Goal: Information Seeking & Learning: Check status

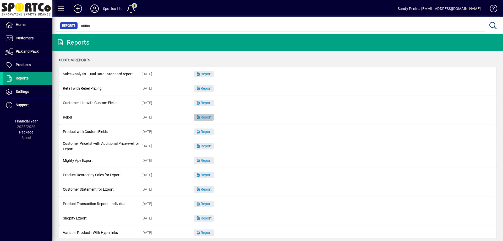
click at [210, 118] on span "Report" at bounding box center [204, 117] width 16 height 4
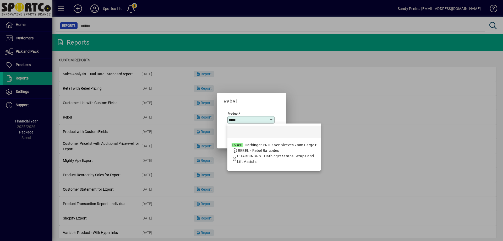
click at [265, 148] on span "REBEL - Rebel Barcodes" at bounding box center [258, 150] width 41 height 4
type input "**********"
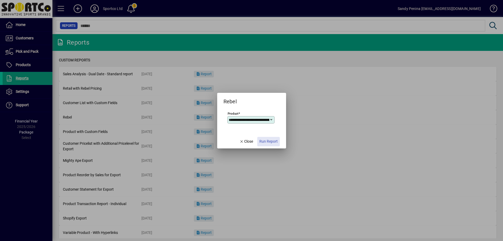
click at [265, 142] on span "Run Report" at bounding box center [268, 142] width 18 height 6
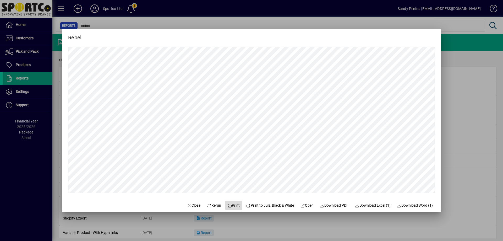
click at [229, 205] on span "Print" at bounding box center [233, 205] width 13 height 6
click at [188, 205] on span "Close" at bounding box center [194, 205] width 14 height 6
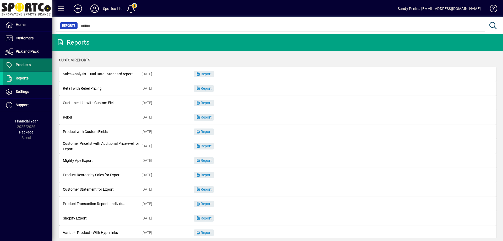
click at [26, 66] on span "Products" at bounding box center [23, 65] width 15 height 4
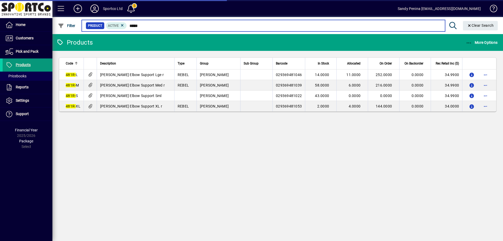
type input "*****"
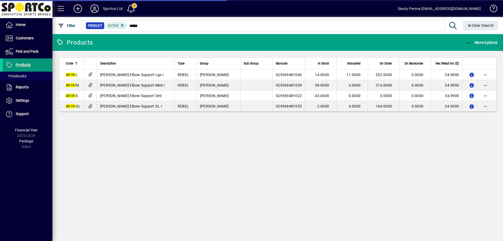
click at [22, 64] on span "Products" at bounding box center [23, 65] width 15 height 4
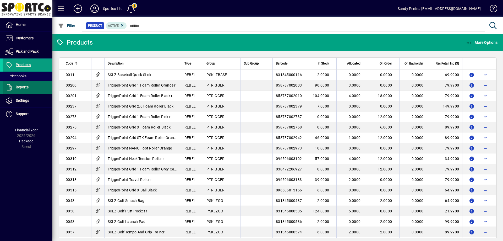
click at [28, 88] on span "Reports" at bounding box center [22, 87] width 13 height 4
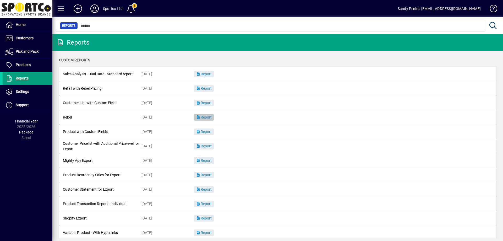
click at [206, 120] on span "button" at bounding box center [204, 117] width 20 height 13
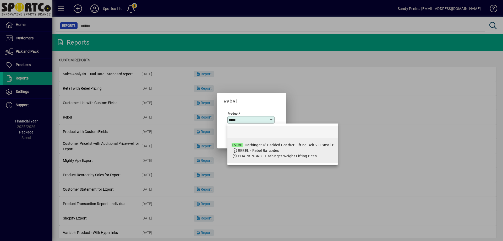
click at [273, 145] on div "15130 - Harbinger 4" Padded Leather Lifting Belt 2.0 Small r" at bounding box center [283, 145] width 102 height 6
type input "**********"
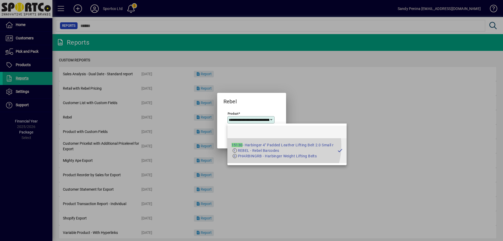
scroll to position [0, 61]
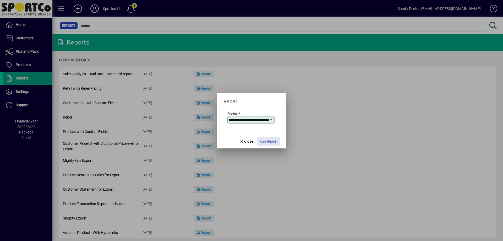
click at [273, 142] on span "Run Report" at bounding box center [268, 142] width 18 height 6
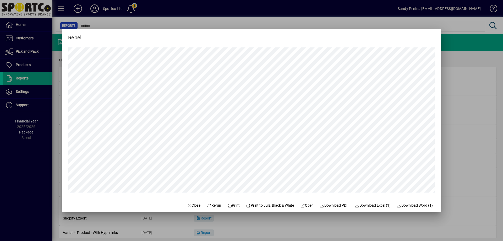
scroll to position [0, 0]
click at [229, 203] on span "Print" at bounding box center [233, 205] width 13 height 6
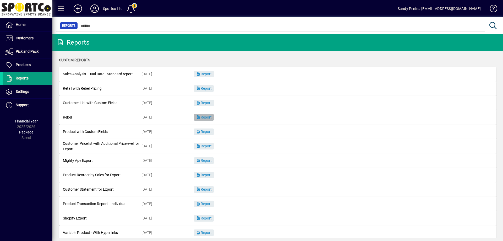
click at [205, 118] on span "Report" at bounding box center [204, 117] width 16 height 4
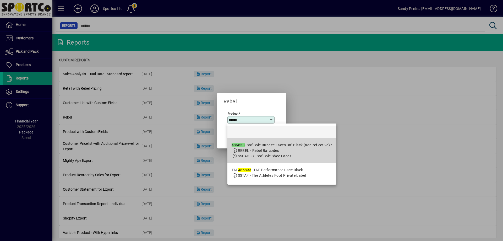
click at [298, 151] on span "REBEL - Rebel Barcodes" at bounding box center [282, 151] width 101 height 6
type input "**********"
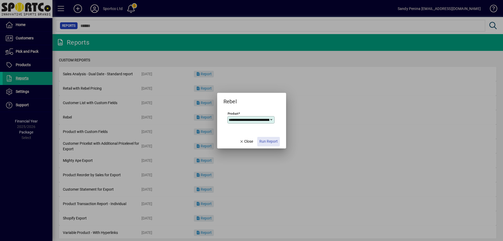
click at [273, 141] on span "Run Report" at bounding box center [268, 142] width 18 height 6
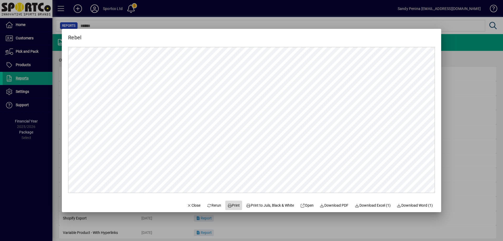
click at [229, 205] on span "Print" at bounding box center [233, 205] width 13 height 6
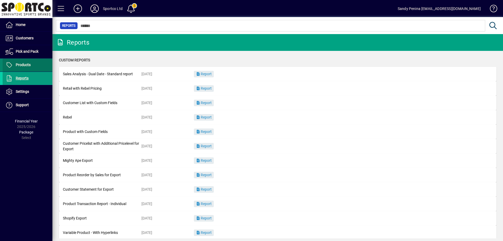
click at [31, 65] on span at bounding box center [28, 65] width 50 height 13
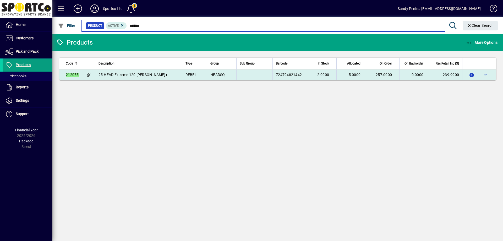
type input "******"
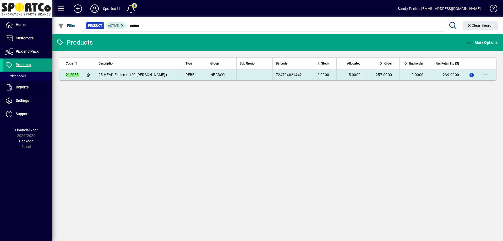
click at [339, 76] on td "5.0000" at bounding box center [351, 74] width 31 height 10
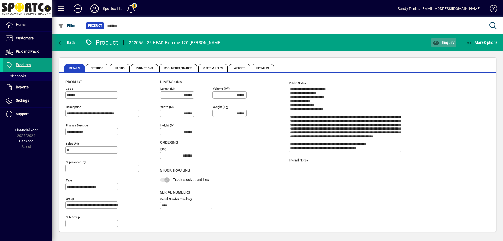
click at [437, 44] on icon "button" at bounding box center [436, 42] width 7 height 5
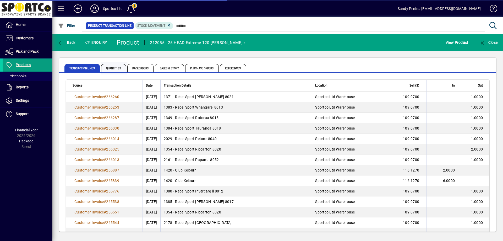
click at [109, 64] on span "Quantities" at bounding box center [113, 68] width 25 height 8
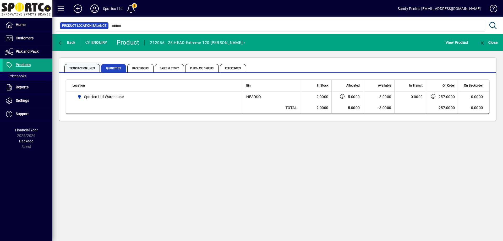
click at [82, 67] on span "Transaction Lines" at bounding box center [81, 68] width 35 height 8
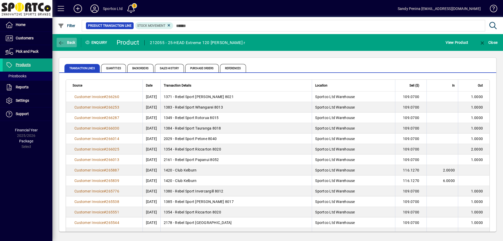
click at [71, 43] on span "Back" at bounding box center [67, 42] width 18 height 4
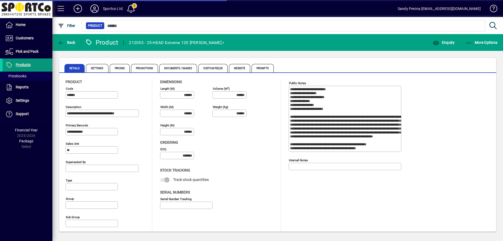
type input "**********"
type input "****"
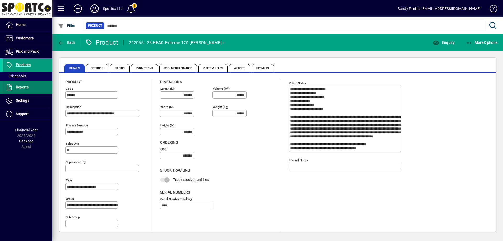
click at [37, 84] on span at bounding box center [28, 87] width 50 height 13
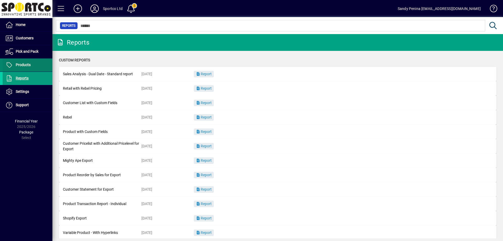
click at [26, 64] on span "Products" at bounding box center [23, 65] width 15 height 4
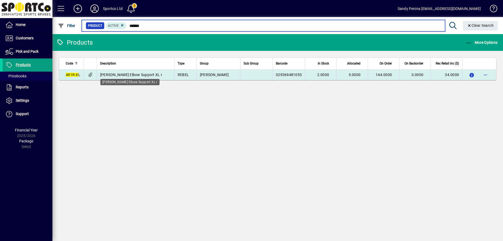
type input "******"
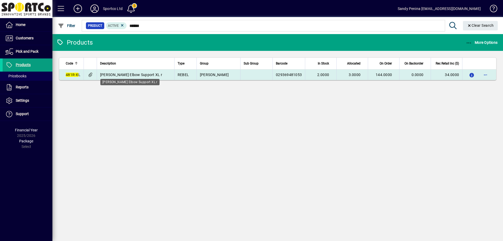
click at [144, 74] on span "McDavid Elbow Support XL r" at bounding box center [131, 75] width 62 height 4
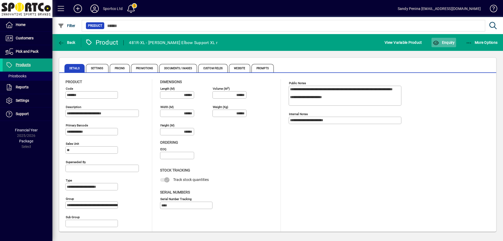
click at [445, 41] on span "Enquiry" at bounding box center [444, 42] width 22 height 4
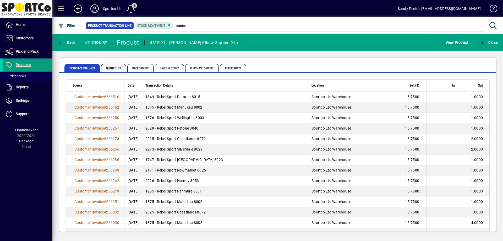
click at [118, 68] on span "Quantities" at bounding box center [113, 68] width 25 height 8
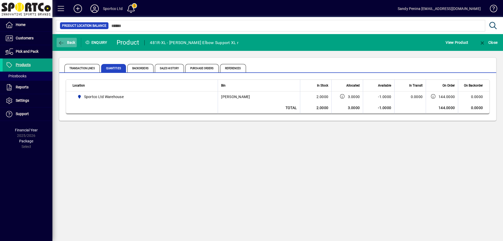
click at [68, 41] on span "Back" at bounding box center [67, 42] width 18 height 4
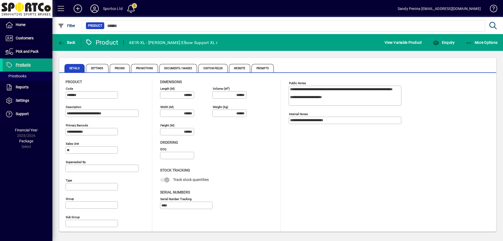
type input "**********"
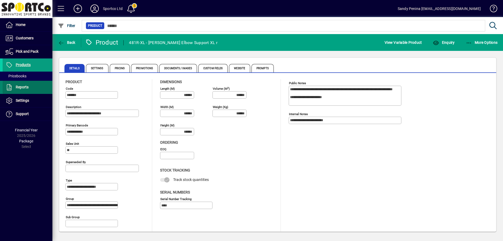
click at [19, 86] on span "Reports" at bounding box center [22, 87] width 13 height 4
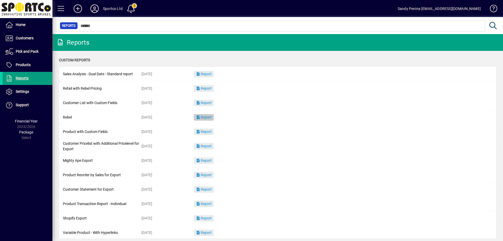
click at [210, 114] on span "button" at bounding box center [204, 117] width 20 height 13
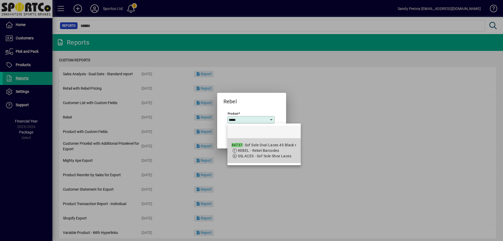
click at [248, 151] on span "REBEL - Rebel Barcodes" at bounding box center [258, 150] width 41 height 4
type input "**********"
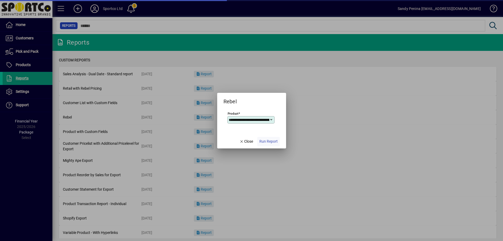
click at [271, 137] on span "button" at bounding box center [268, 141] width 23 height 13
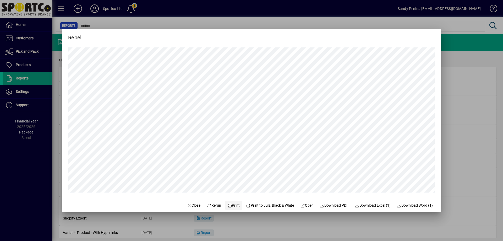
click at [232, 203] on span "Print" at bounding box center [233, 205] width 13 height 6
click at [188, 205] on span "Close" at bounding box center [194, 205] width 14 height 6
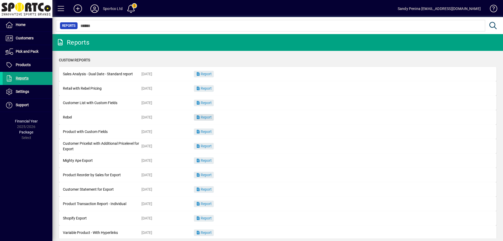
click at [212, 119] on span "button" at bounding box center [204, 117] width 20 height 13
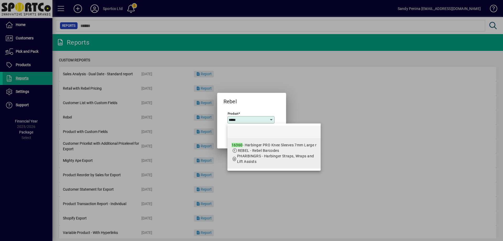
click at [279, 149] on span "REBEL - Rebel Barcodes" at bounding box center [258, 150] width 41 height 4
type input "**********"
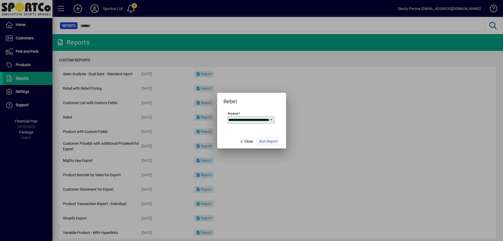
click at [261, 141] on span "Run Report" at bounding box center [268, 142] width 18 height 6
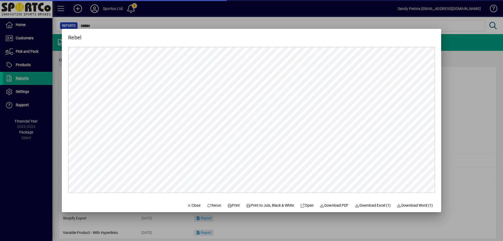
scroll to position [0, 0]
click at [232, 206] on span "Print" at bounding box center [233, 205] width 13 height 6
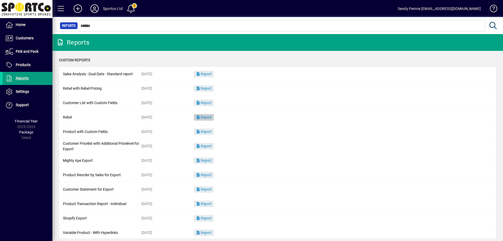
click at [213, 119] on span "button" at bounding box center [204, 117] width 20 height 13
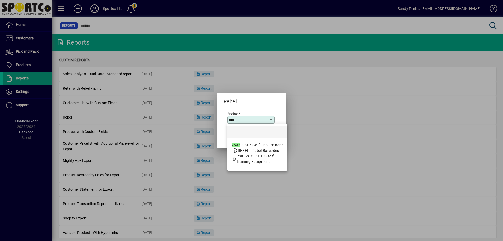
drag, startPoint x: 272, startPoint y: 153, endPoint x: 269, endPoint y: 151, distance: 4.1
click at [272, 153] on div "REBEL - Rebel Barcodes PSKLZGO - SKLZ Golf Training Equipment" at bounding box center [258, 156] width 52 height 17
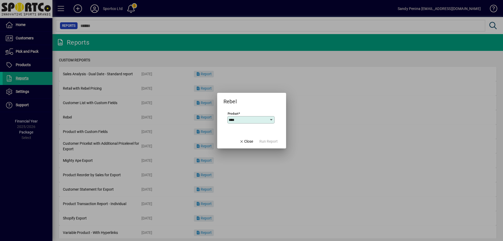
type input "**********"
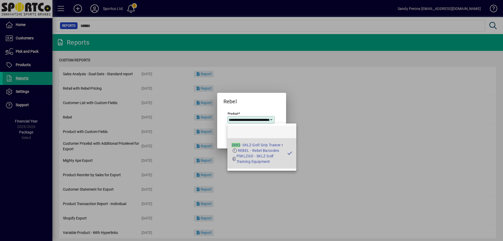
scroll to position [0, 11]
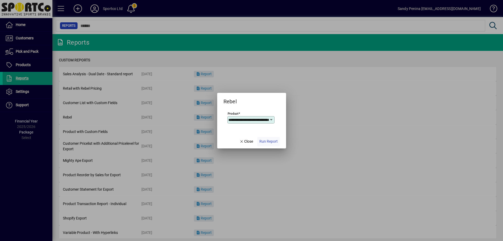
click at [261, 143] on span "Run Report" at bounding box center [268, 142] width 18 height 6
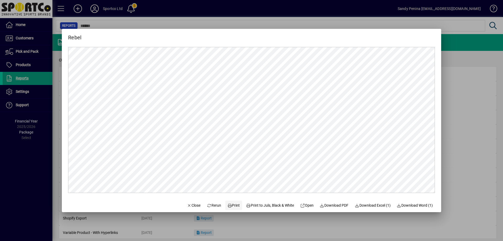
scroll to position [0, 0]
click at [231, 204] on span "Print" at bounding box center [233, 205] width 13 height 6
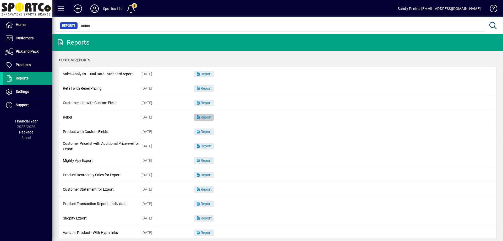
click at [194, 114] on button "Report" at bounding box center [204, 117] width 20 height 7
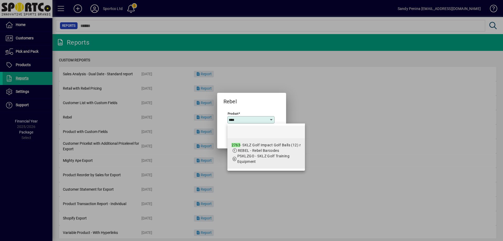
click at [272, 152] on span "REBEL - Rebel Barcodes" at bounding box center [258, 150] width 41 height 4
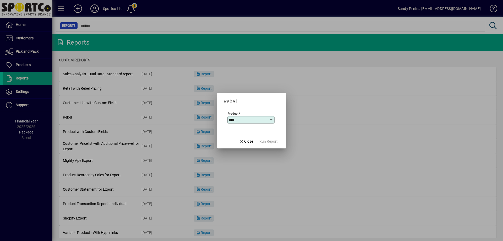
type input "**********"
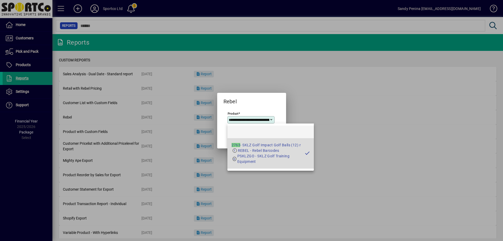
scroll to position [0, 29]
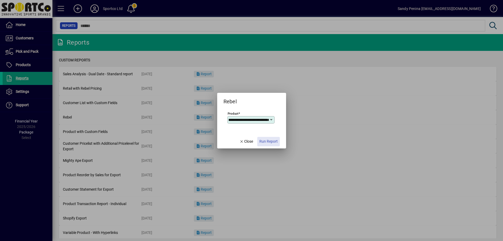
click at [272, 141] on span "Run Report" at bounding box center [268, 142] width 18 height 6
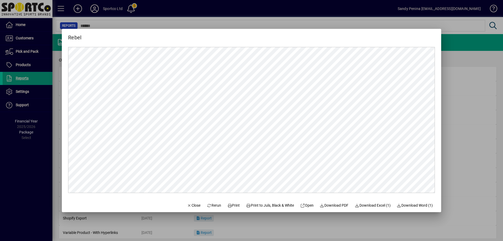
scroll to position [0, 0]
click at [229, 210] on span at bounding box center [233, 205] width 17 height 13
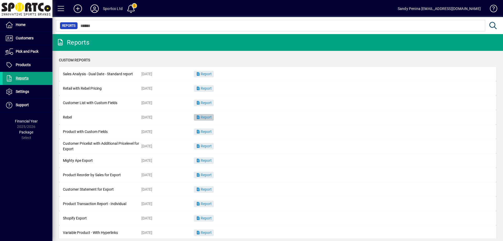
click at [194, 114] on button "Report" at bounding box center [204, 117] width 20 height 7
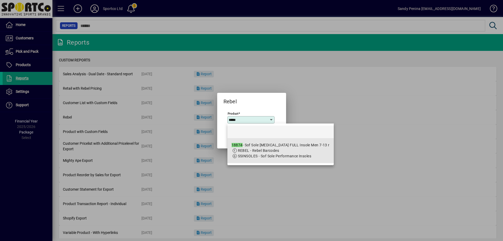
drag, startPoint x: 282, startPoint y: 153, endPoint x: 277, endPoint y: 151, distance: 6.0
click at [282, 153] on app-search-response-field "SSINSOLES - Sof Sole Performance Insoles" at bounding box center [275, 156] width 74 height 6
type input "**********"
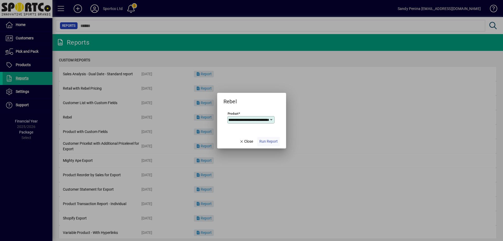
click at [262, 141] on span "Run Report" at bounding box center [268, 142] width 18 height 6
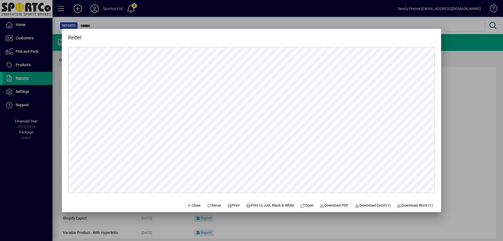
scroll to position [0, 0]
click at [227, 206] on span "Print" at bounding box center [233, 205] width 13 height 6
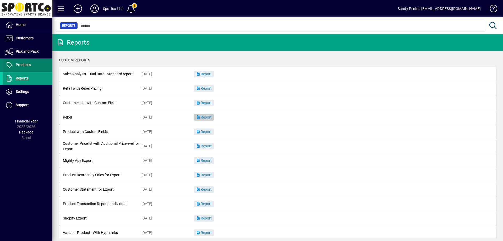
click at [35, 67] on span at bounding box center [28, 65] width 50 height 13
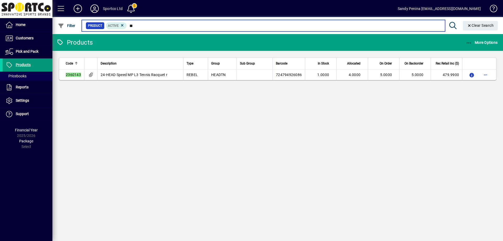
type input "*"
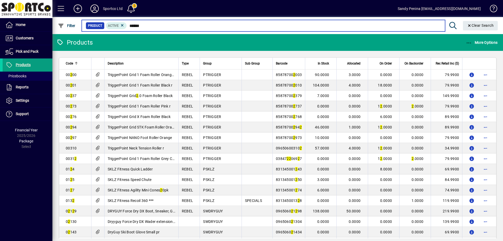
drag, startPoint x: 160, startPoint y: 29, endPoint x: 90, endPoint y: 28, distance: 70.5
click at [90, 28] on div "Product Active ******" at bounding box center [263, 25] width 355 height 7
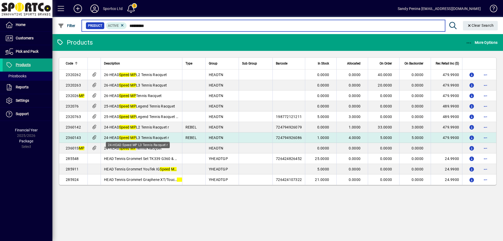
type input "********"
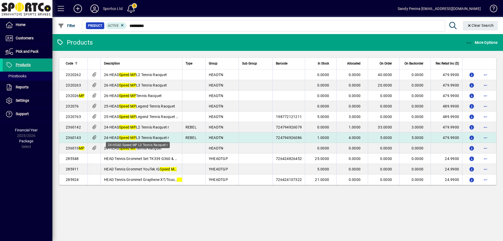
click at [164, 136] on span "24-HEAD Speed MP L3 Tennis Racquet r" at bounding box center [136, 137] width 65 height 4
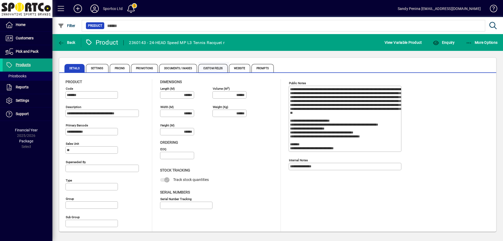
type input "**********"
type input "****"
click at [190, 67] on span "Documents / Images" at bounding box center [178, 68] width 38 height 8
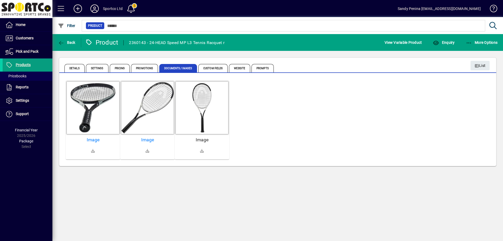
click at [202, 139] on h5 "Image" at bounding box center [202, 140] width 50 height 6
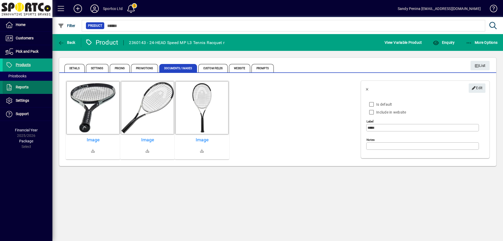
click at [18, 87] on span "Reports" at bounding box center [22, 87] width 13 height 4
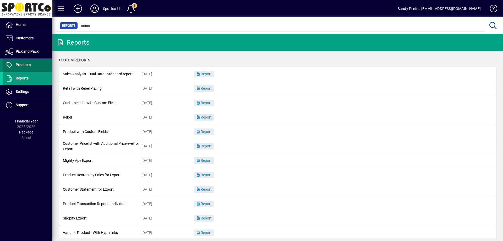
click at [19, 67] on span "Products" at bounding box center [17, 65] width 28 height 6
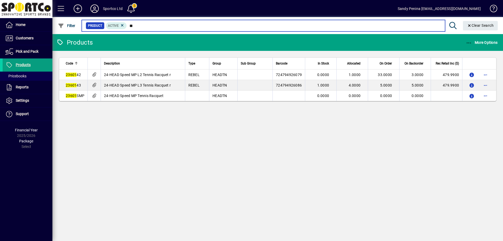
type input "*"
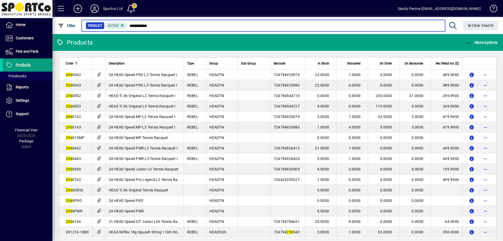
type input "**********"
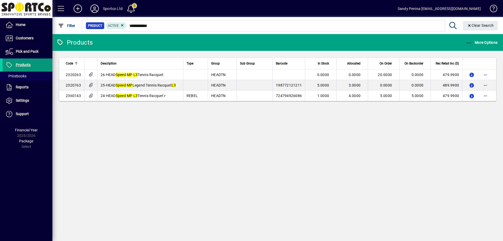
click at [19, 66] on span "Products" at bounding box center [17, 65] width 28 height 6
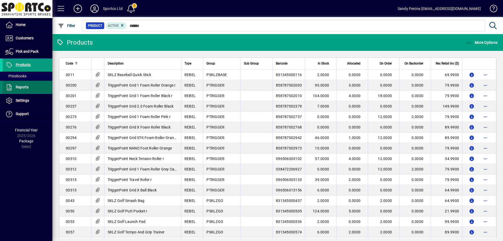
click at [21, 88] on span "Reports" at bounding box center [22, 87] width 13 height 4
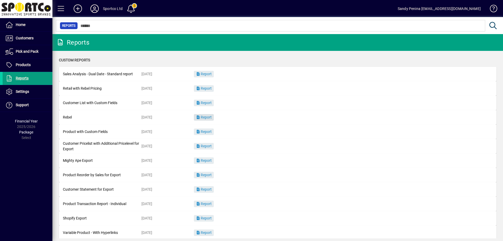
click at [208, 118] on span "Report" at bounding box center [204, 117] width 16 height 4
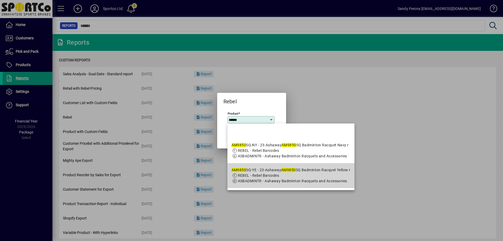
click at [264, 172] on div "AM9850 SQ-YE - 23-Ashaway AM9850 SQ Badminton Racquet Yellow r" at bounding box center [291, 170] width 119 height 6
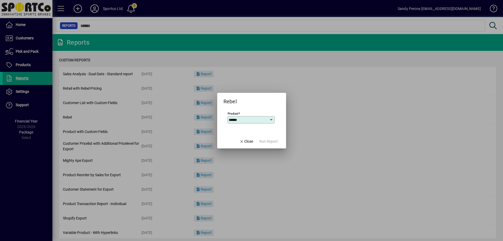
type input "**********"
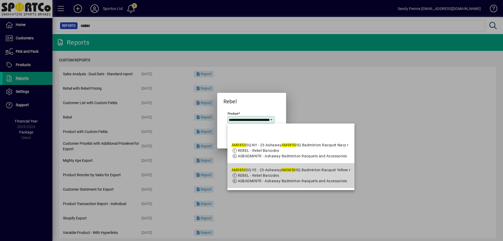
scroll to position [0, 77]
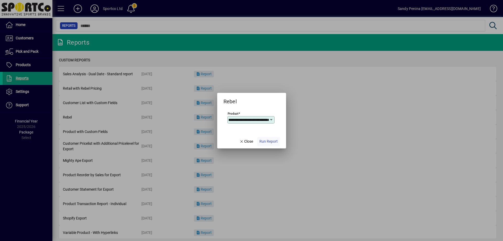
click at [274, 142] on span "Run Report" at bounding box center [268, 142] width 18 height 6
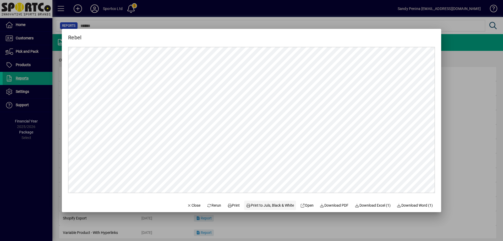
scroll to position [0, 0]
click at [234, 206] on span "Print" at bounding box center [233, 205] width 13 height 6
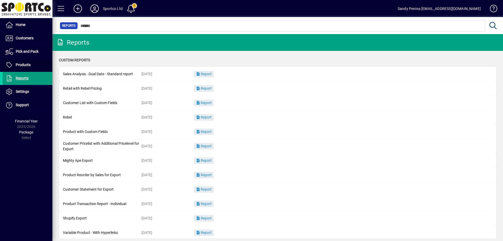
drag, startPoint x: 38, startPoint y: 70, endPoint x: 152, endPoint y: 68, distance: 113.9
click at [38, 70] on span at bounding box center [28, 65] width 50 height 13
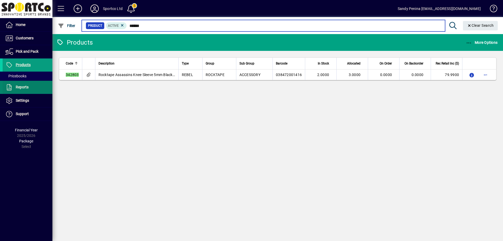
type input "******"
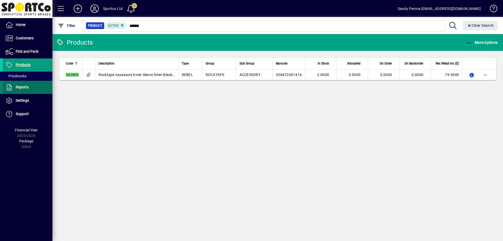
click at [23, 86] on span "Reports" at bounding box center [22, 87] width 13 height 4
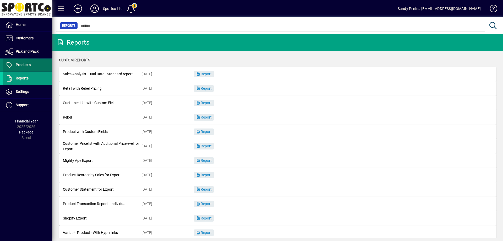
click at [24, 65] on span "Products" at bounding box center [23, 65] width 15 height 4
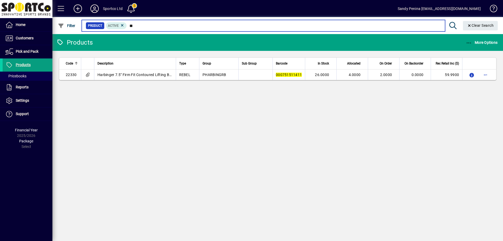
type input "*"
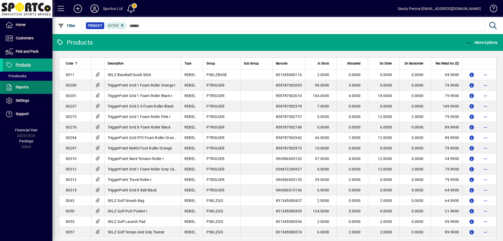
click at [26, 87] on span "Reports" at bounding box center [22, 87] width 13 height 4
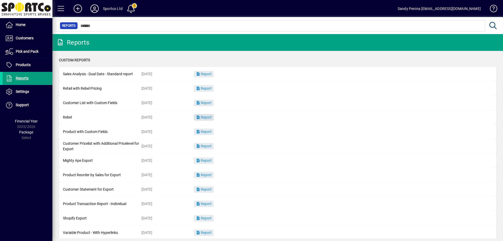
click at [202, 120] on span "button" at bounding box center [204, 117] width 20 height 13
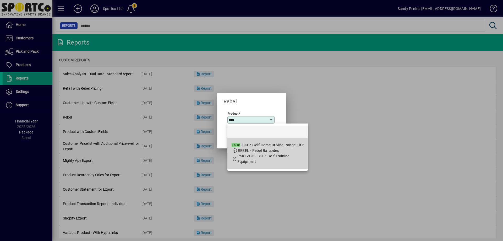
click at [299, 160] on app-search-response-field "PSKLZGO - SKLZ Golf Training Equipment" at bounding box center [270, 158] width 66 height 11
type input "**********"
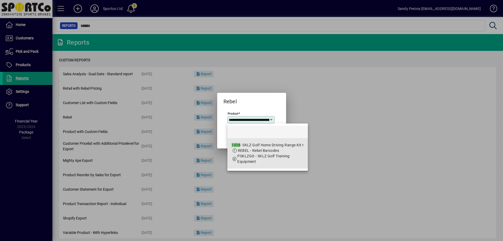
scroll to position [0, 32]
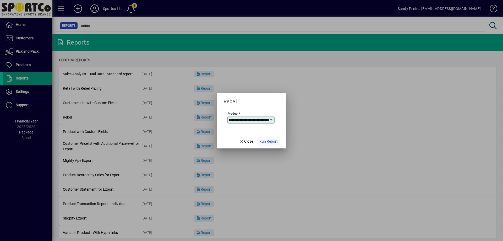
click at [263, 139] on span "Run Report" at bounding box center [268, 142] width 18 height 6
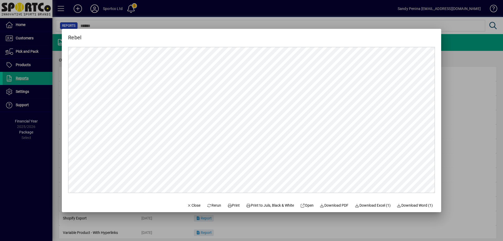
scroll to position [0, 0]
click at [231, 205] on span "Print" at bounding box center [233, 205] width 13 height 6
click at [484, 145] on div at bounding box center [251, 120] width 503 height 241
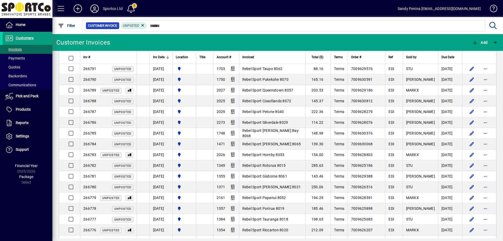
scroll to position [927, 0]
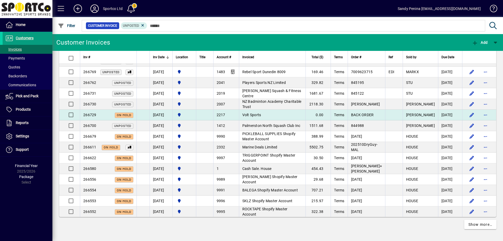
click at [251, 118] on td "Volt Sports" at bounding box center [272, 114] width 67 height 11
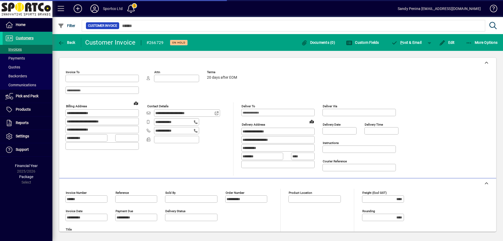
type input "**********"
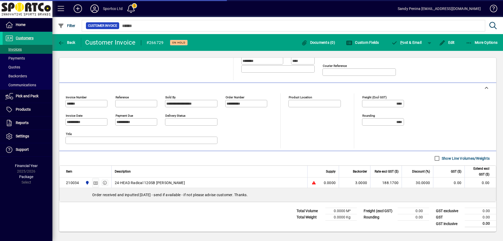
type input "**********"
click at [104, 182] on icon "button" at bounding box center [105, 183] width 5 height 4
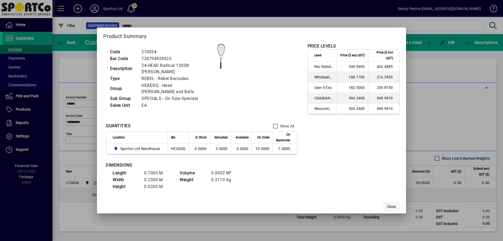
click at [391, 206] on span "Close" at bounding box center [391, 207] width 9 height 6
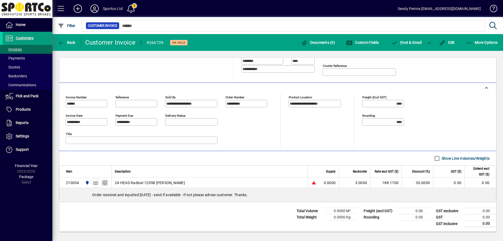
click at [104, 181] on icon "button" at bounding box center [105, 183] width 5 height 4
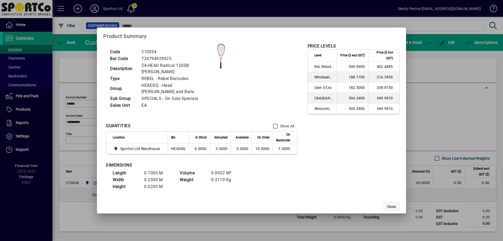
click at [390, 207] on span "Close" at bounding box center [391, 207] width 9 height 6
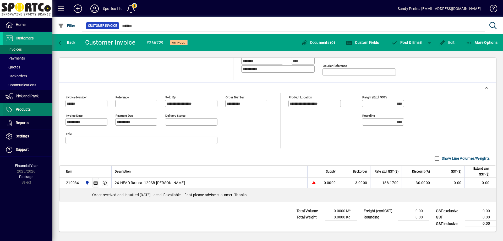
click at [28, 106] on span at bounding box center [28, 109] width 50 height 13
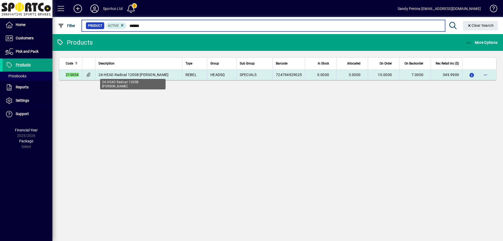
type input "******"
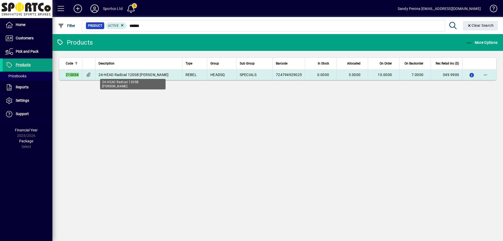
click at [133, 76] on span "24-HEAD Radical 120SB Squash Racquet" at bounding box center [133, 75] width 70 height 4
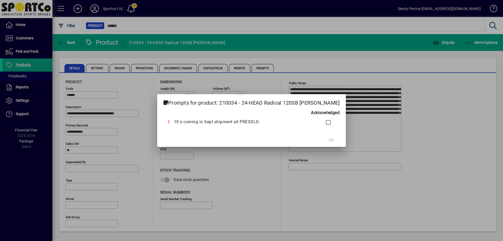
type input "**********"
type input "****"
drag, startPoint x: 331, startPoint y: 141, endPoint x: 354, endPoint y: 122, distance: 29.9
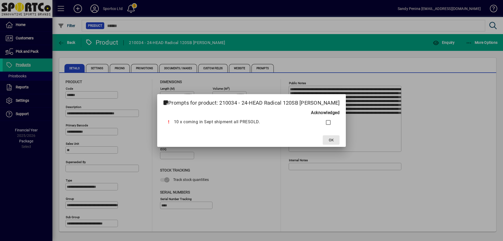
click at [335, 138] on button "OK" at bounding box center [331, 139] width 17 height 9
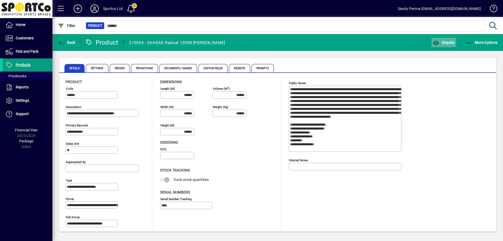
click at [449, 45] on span "button" at bounding box center [443, 42] width 24 height 13
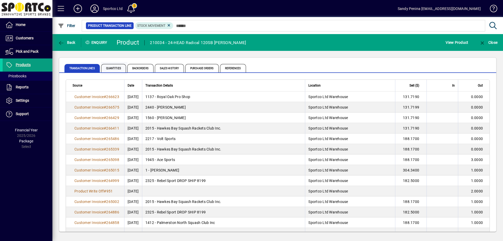
click at [121, 67] on span "Quantities" at bounding box center [113, 68] width 25 height 8
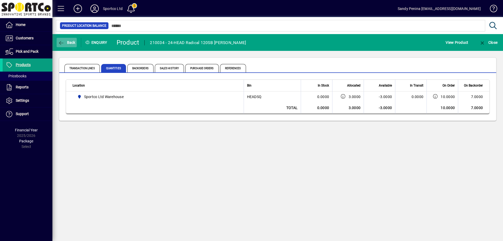
click at [66, 42] on span "Back" at bounding box center [67, 42] width 18 height 4
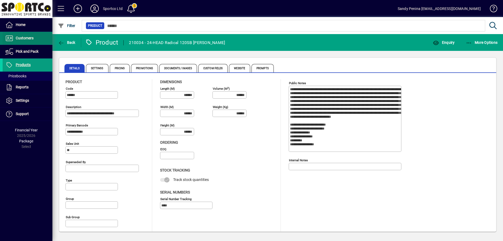
type input "**********"
click at [29, 40] on span "Customers" at bounding box center [25, 38] width 18 height 4
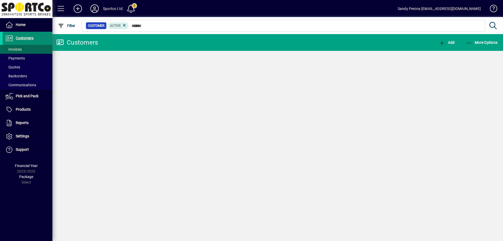
click at [17, 50] on span "Invoices" at bounding box center [13, 49] width 17 height 4
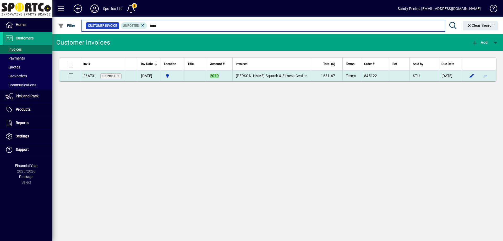
type input "****"
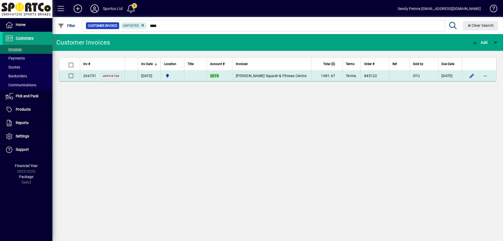
click at [247, 76] on span "Devoy Squash & Fitness Centre" at bounding box center [271, 76] width 71 height 4
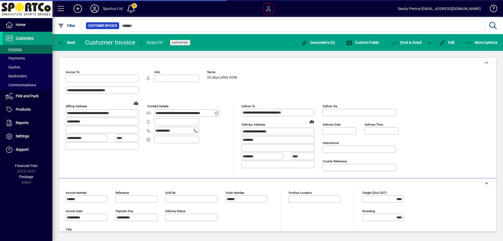
type input "**********"
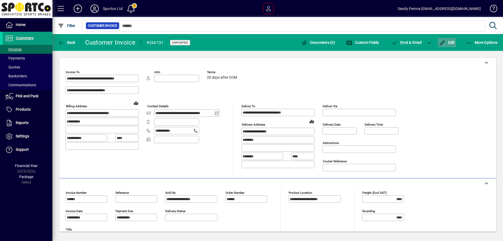
click at [449, 44] on span "Edit" at bounding box center [447, 42] width 16 height 4
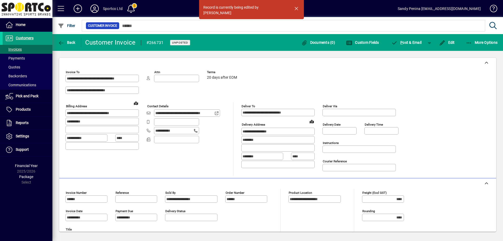
click at [296, 10] on span "button" at bounding box center [296, 8] width 13 height 13
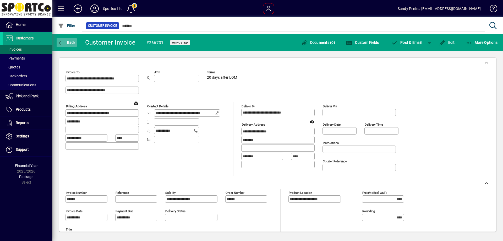
click at [59, 45] on icon "button" at bounding box center [61, 42] width 7 height 5
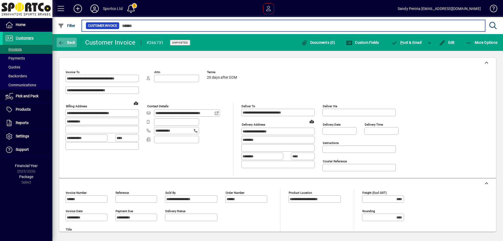
type input "****"
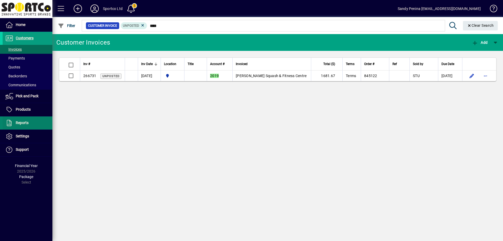
click at [27, 127] on span at bounding box center [28, 123] width 50 height 13
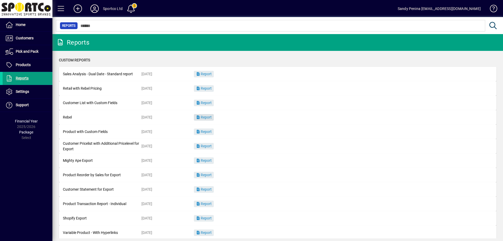
click at [207, 119] on span "button" at bounding box center [204, 117] width 20 height 13
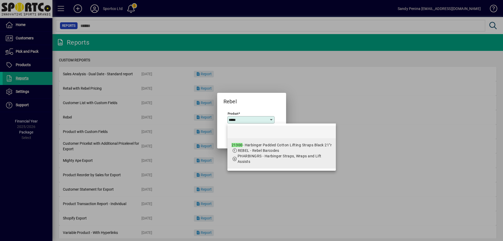
click at [264, 156] on span "PHARBINGRS - Harbinger Straps, Wraps and Lift Assists" at bounding box center [280, 159] width 84 height 10
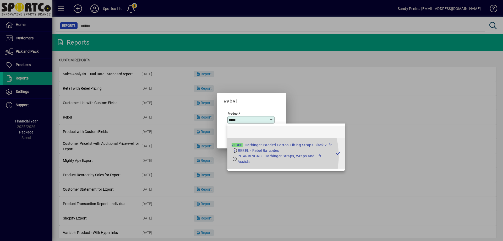
type input "**********"
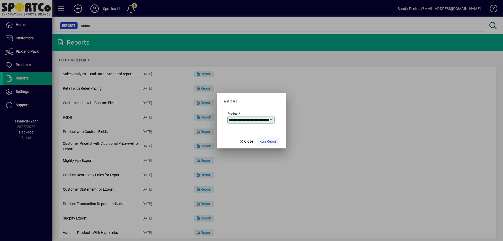
click at [262, 144] on span "Run Report" at bounding box center [268, 142] width 18 height 6
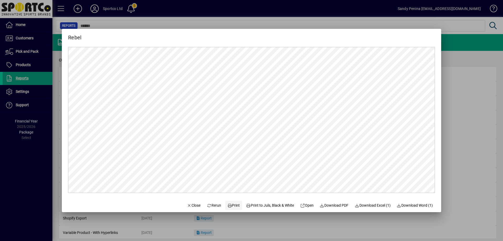
click at [227, 205] on span "Print" at bounding box center [233, 205] width 13 height 6
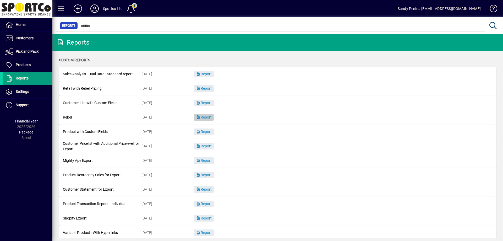
click at [203, 119] on span "Report" at bounding box center [204, 117] width 16 height 4
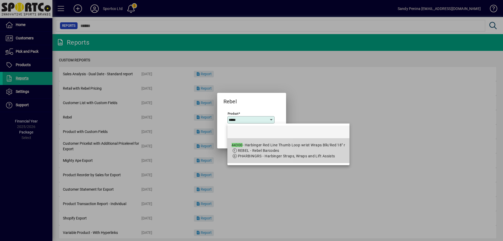
click at [256, 150] on span "REBEL - Rebel Barcodes" at bounding box center [258, 150] width 41 height 4
type input "**********"
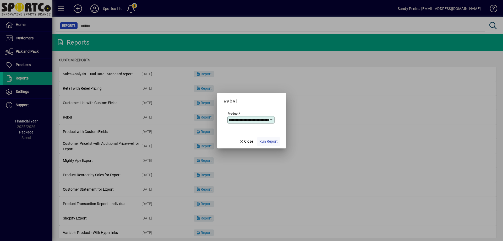
click at [264, 142] on span "Run Report" at bounding box center [268, 142] width 18 height 6
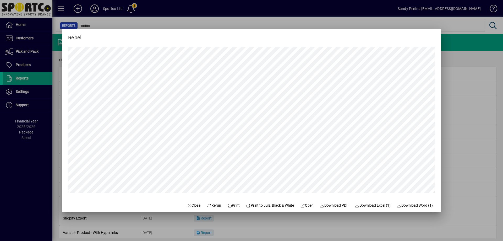
scroll to position [0, 0]
click at [225, 208] on span at bounding box center [233, 205] width 17 height 13
click at [479, 153] on div at bounding box center [251, 120] width 503 height 241
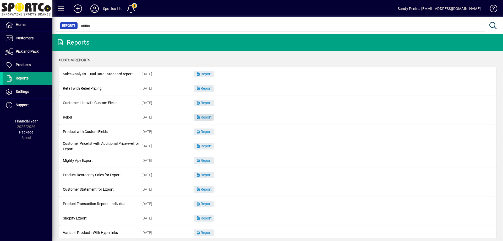
click at [209, 118] on span "Report" at bounding box center [204, 117] width 16 height 4
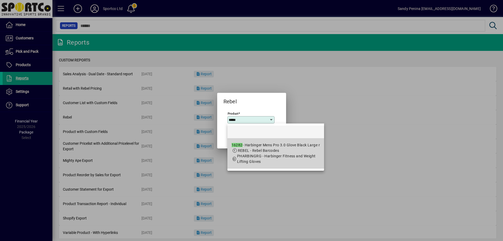
click at [260, 148] on app-search-response-field "REBEL - Rebel Barcodes" at bounding box center [258, 151] width 41 height 6
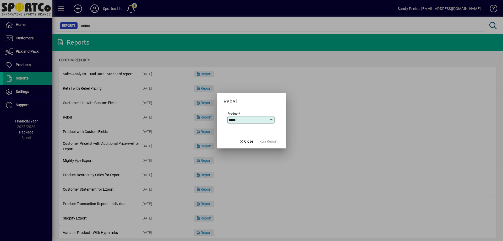
type input "**********"
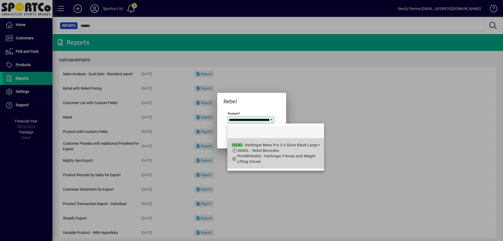
scroll to position [0, 47]
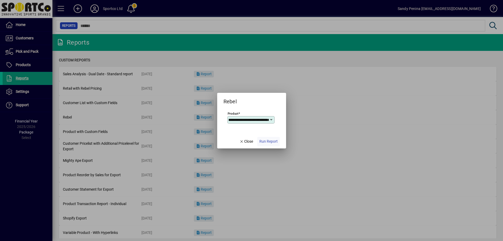
click at [270, 143] on span "Run Report" at bounding box center [268, 142] width 18 height 6
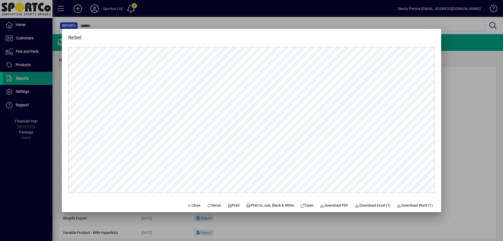
scroll to position [0, 0]
click at [230, 205] on span "Print" at bounding box center [233, 205] width 13 height 6
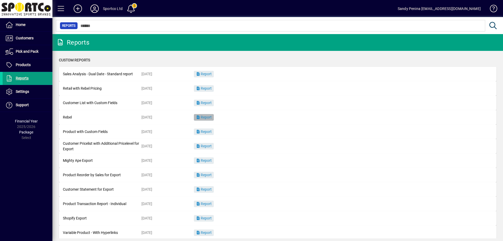
click at [203, 119] on span "Report" at bounding box center [204, 117] width 16 height 4
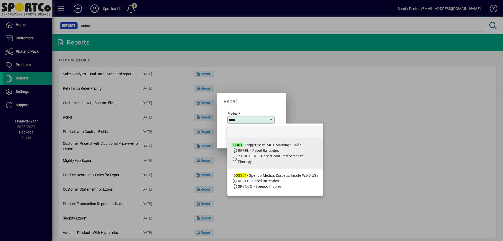
click at [242, 146] on em "03301" at bounding box center [237, 145] width 11 height 4
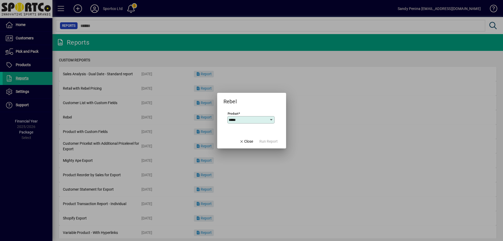
type input "**********"
click at [264, 142] on span "Run Report" at bounding box center [268, 142] width 18 height 6
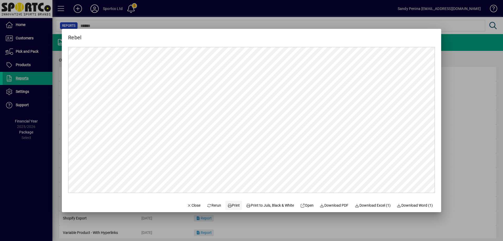
click at [230, 205] on span "Print" at bounding box center [233, 205] width 13 height 6
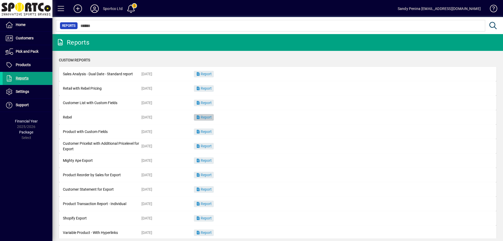
click at [194, 114] on button "Report" at bounding box center [204, 117] width 20 height 7
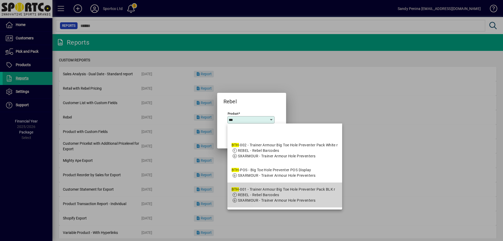
click at [265, 193] on span "REBEL - Rebel Barcodes" at bounding box center [258, 195] width 41 height 4
type input "**********"
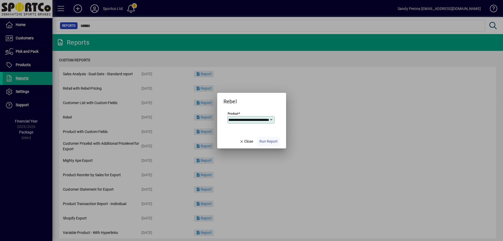
click at [266, 140] on span "Run Report" at bounding box center [268, 142] width 18 height 6
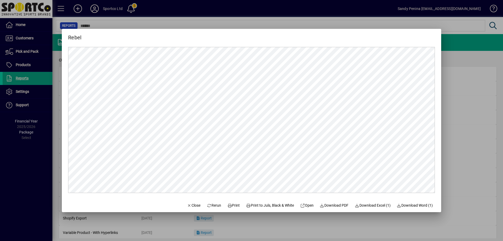
scroll to position [0, 0]
click at [234, 207] on span "Print" at bounding box center [233, 205] width 13 height 6
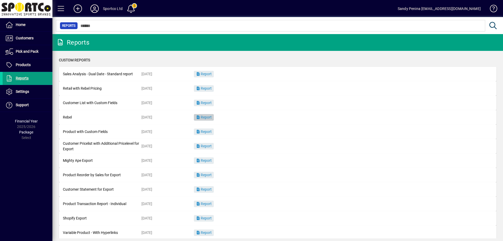
click at [194, 114] on button "Report" at bounding box center [204, 117] width 20 height 7
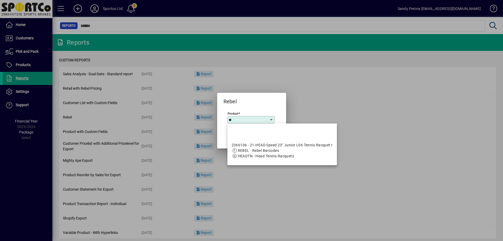
type input "*"
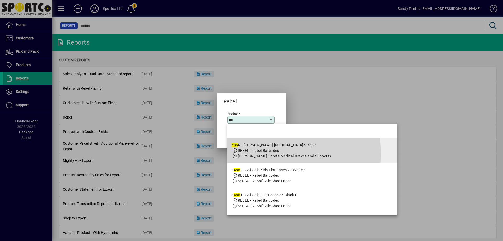
click at [260, 154] on span "[PERSON_NAME] Sports Medical Braces and Supports" at bounding box center [284, 156] width 93 height 4
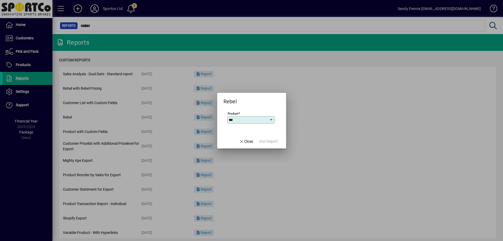
type input "**********"
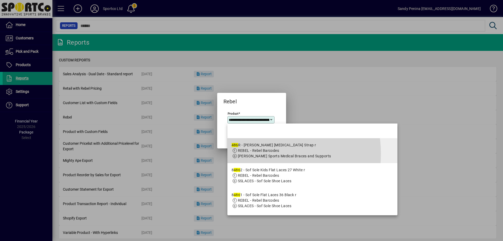
scroll to position [0, 22]
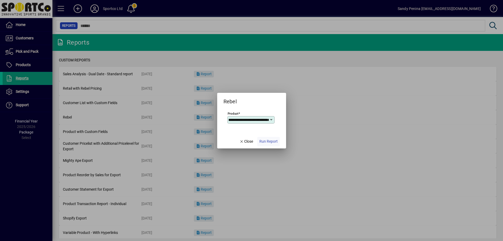
click at [261, 143] on span "Run Report" at bounding box center [268, 142] width 18 height 6
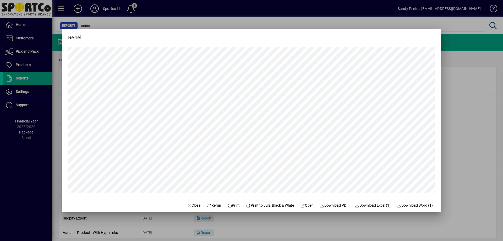
scroll to position [0, 0]
click at [228, 206] on span "Print" at bounding box center [233, 205] width 13 height 6
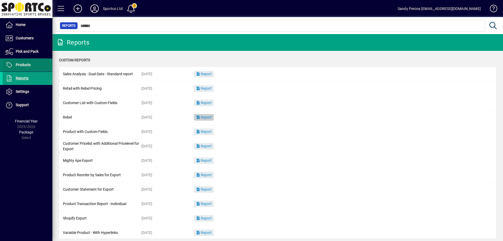
click at [20, 65] on span "Products" at bounding box center [23, 65] width 15 height 4
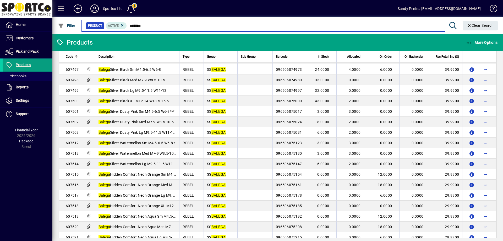
scroll to position [900, 0]
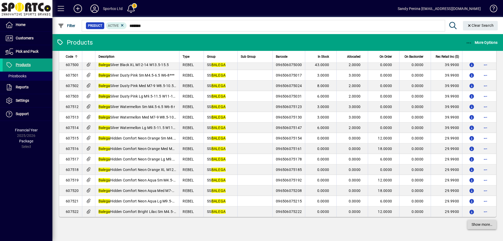
click at [483, 225] on span "Show more…" at bounding box center [481, 225] width 21 height 6
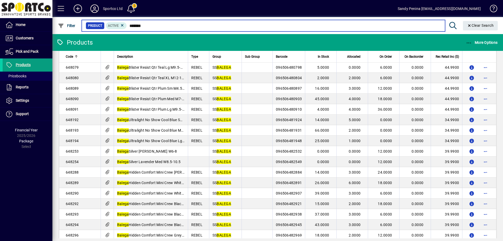
scroll to position [1305, 0]
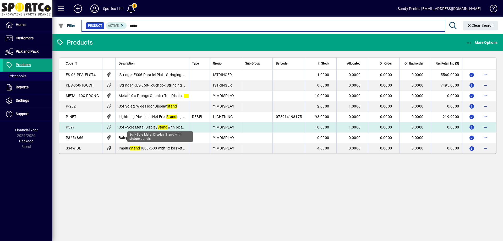
type input "*****"
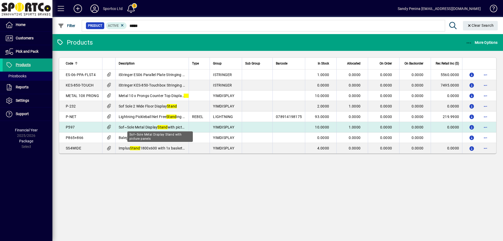
click at [148, 125] on span "Sof~Sole Metal Display Stand with picture panels" at bounding box center [159, 127] width 81 height 4
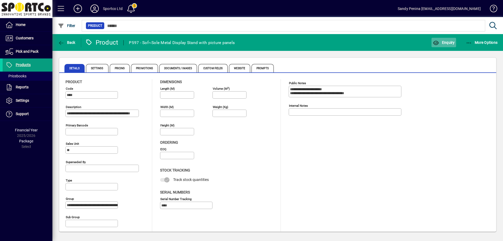
click at [452, 41] on span "Enquiry" at bounding box center [444, 42] width 22 height 4
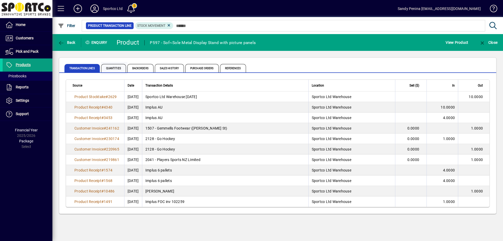
click at [116, 68] on span "Quantities" at bounding box center [113, 68] width 25 height 8
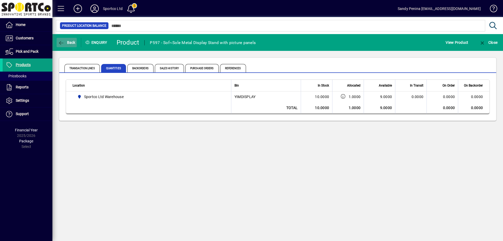
click at [60, 41] on icon "button" at bounding box center [61, 42] width 7 height 5
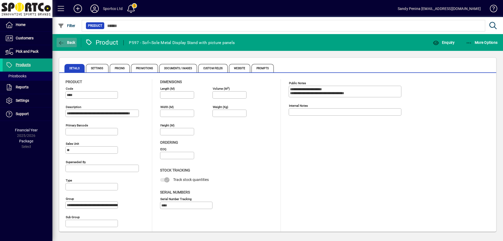
click at [66, 41] on span "Back" at bounding box center [67, 42] width 18 height 4
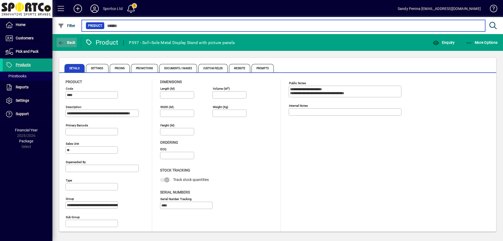
type input "*****"
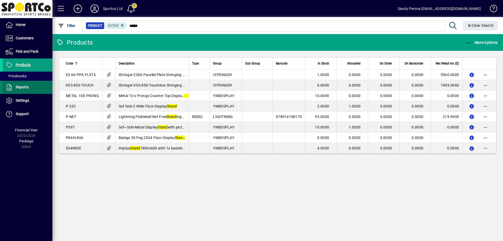
click at [21, 86] on span "Reports" at bounding box center [22, 87] width 13 height 4
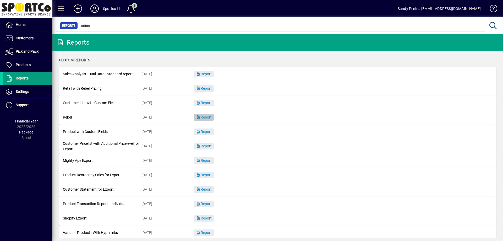
click at [206, 121] on span "button" at bounding box center [204, 117] width 20 height 13
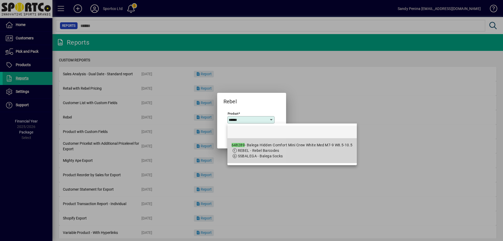
click at [257, 149] on span "REBEL - Rebel Barcodes" at bounding box center [258, 150] width 41 height 4
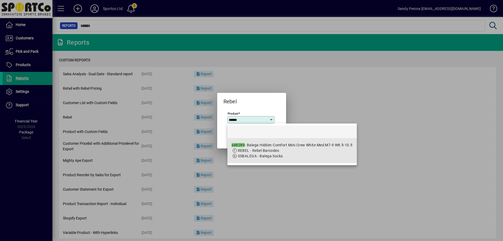
type input "**********"
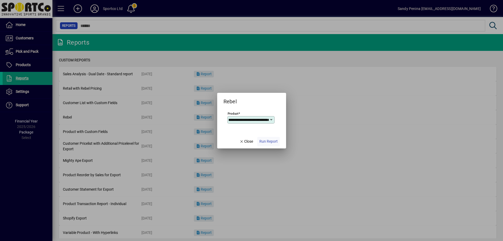
click at [261, 141] on span "Run Report" at bounding box center [268, 142] width 18 height 6
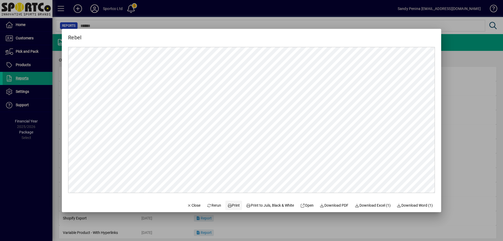
scroll to position [0, 0]
drag, startPoint x: 232, startPoint y: 203, endPoint x: 241, endPoint y: 195, distance: 11.9
click at [232, 203] on span "Print" at bounding box center [233, 205] width 13 height 6
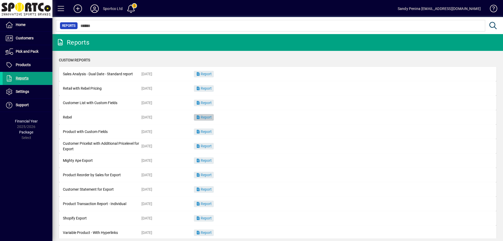
click at [194, 114] on button "Report" at bounding box center [204, 117] width 20 height 7
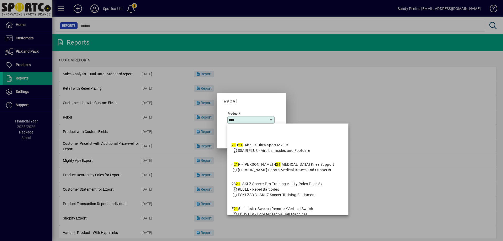
type input "*****"
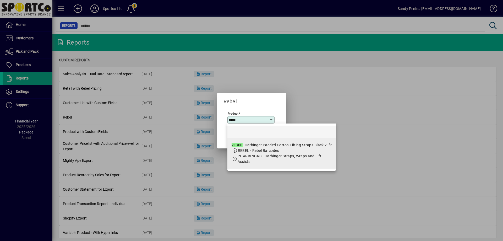
click at [258, 148] on span "REBEL - Rebel Barcodes" at bounding box center [258, 150] width 41 height 4
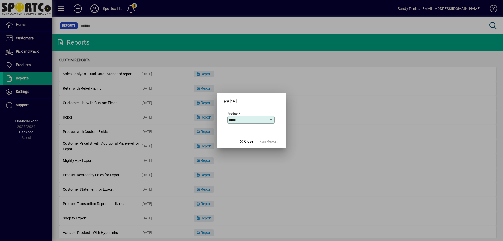
type input "**********"
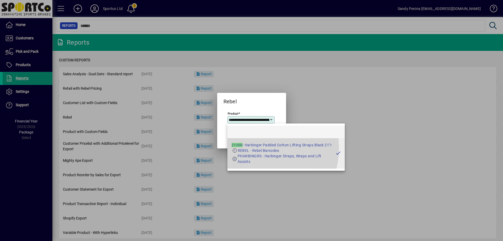
scroll to position [0, 58]
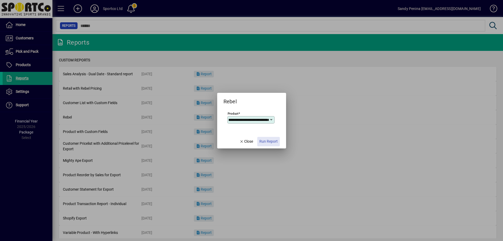
click at [270, 138] on span "button" at bounding box center [268, 141] width 23 height 13
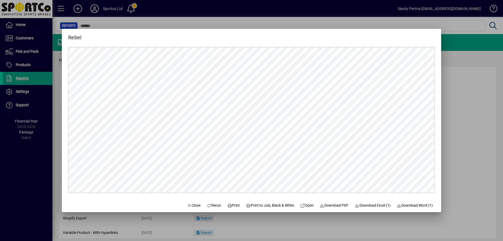
scroll to position [0, 0]
click at [227, 203] on span "Print" at bounding box center [233, 205] width 13 height 6
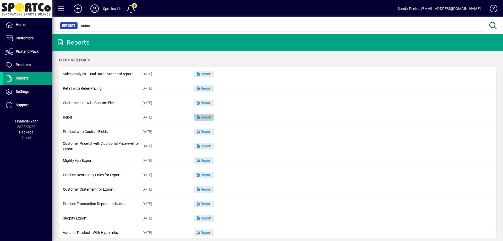
click at [194, 114] on button "Report" at bounding box center [204, 117] width 20 height 7
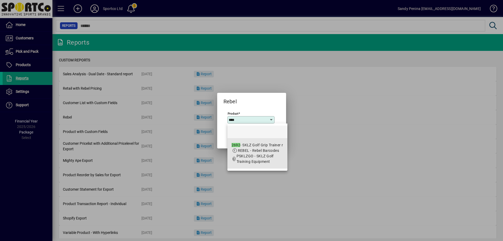
drag, startPoint x: 270, startPoint y: 149, endPoint x: 263, endPoint y: 147, distance: 7.3
click at [269, 149] on span "REBEL - Rebel Barcodes" at bounding box center [258, 150] width 41 height 4
type input "**********"
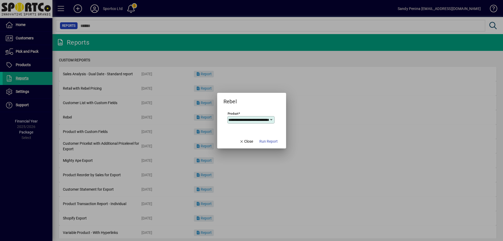
click at [266, 142] on span "Run Report" at bounding box center [268, 142] width 18 height 6
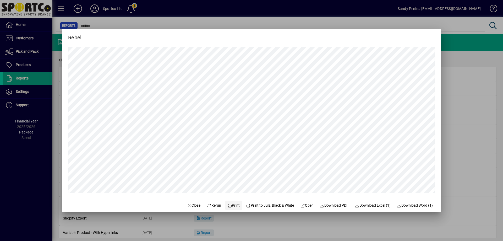
scroll to position [0, 0]
click at [227, 202] on span "Print" at bounding box center [233, 205] width 13 height 6
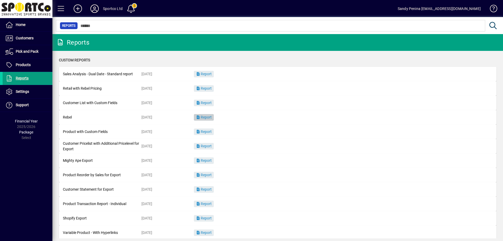
click at [96, 10] on icon at bounding box center [94, 8] width 10 height 8
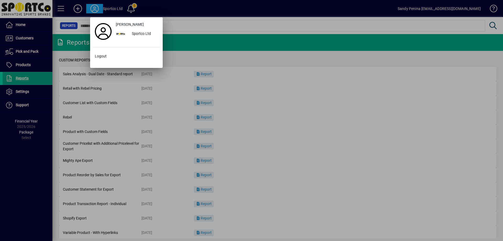
drag, startPoint x: 98, startPoint y: 56, endPoint x: 88, endPoint y: 46, distance: 13.9
click at [98, 56] on span "Logout" at bounding box center [101, 56] width 12 height 6
